Goal: Check status

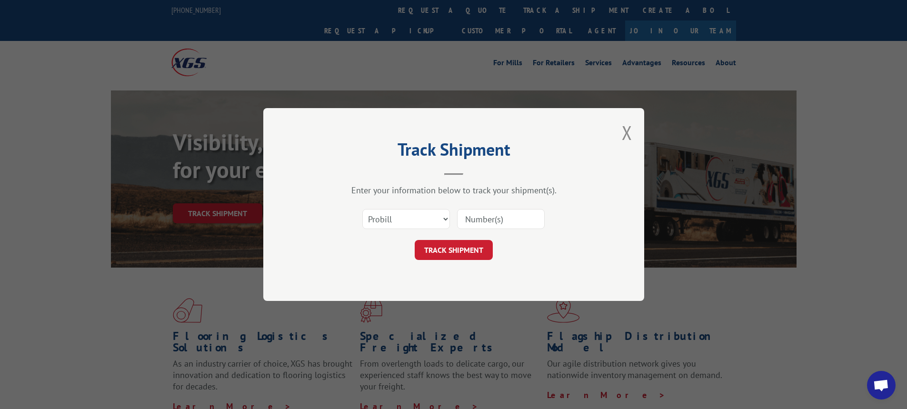
click at [448, 220] on select "Select category... Probill BOL PO" at bounding box center [406, 219] width 88 height 20
click at [444, 221] on select "Select category... Probill BOL PO" at bounding box center [406, 219] width 88 height 20
select select "bol"
click at [362, 209] on select "Select category... Probill BOL PO" at bounding box center [406, 219] width 88 height 20
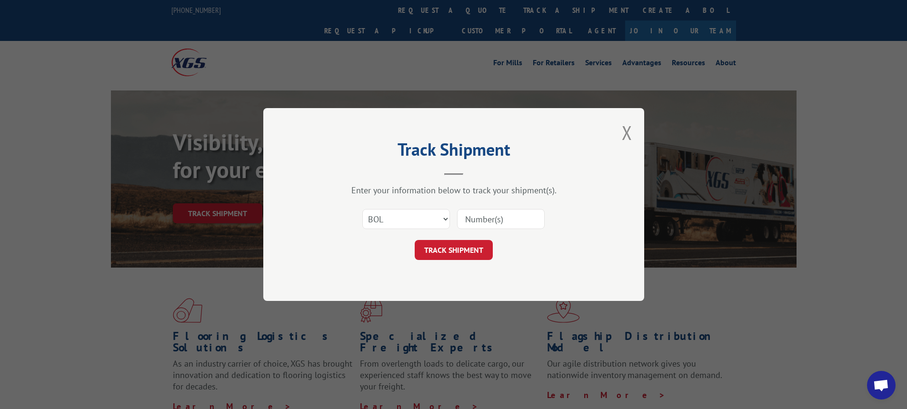
click at [470, 219] on input at bounding box center [501, 219] width 88 height 20
type input "7059539"
click button "TRACK SHIPMENT" at bounding box center [454, 250] width 78 height 20
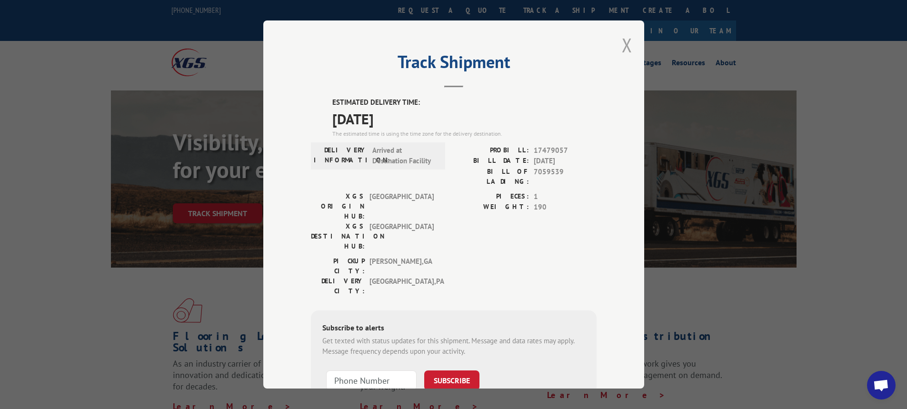
click at [622, 46] on button "Close modal" at bounding box center [627, 44] width 10 height 25
